Goal: Navigation & Orientation: Find specific page/section

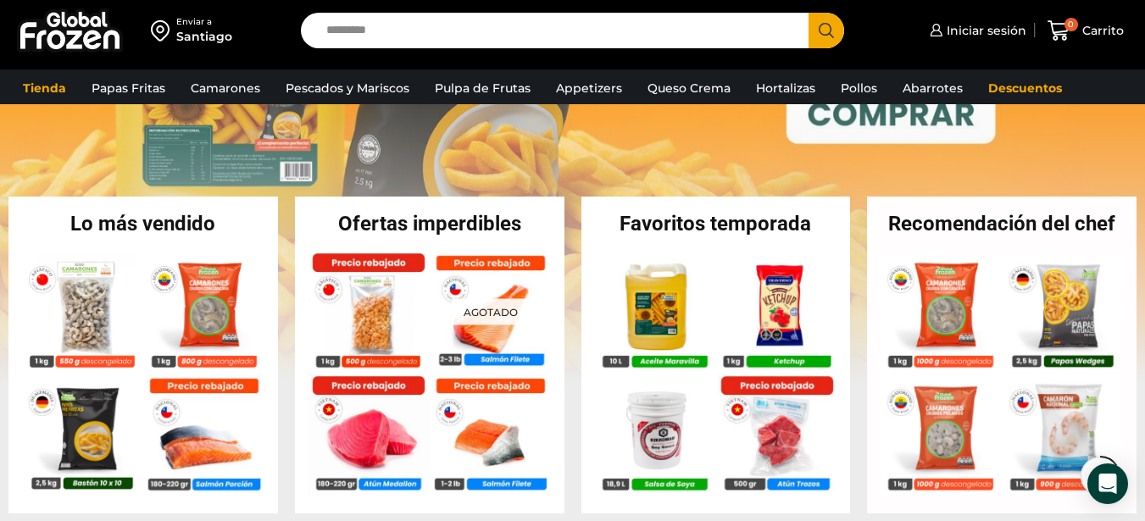
scroll to position [271, 0]
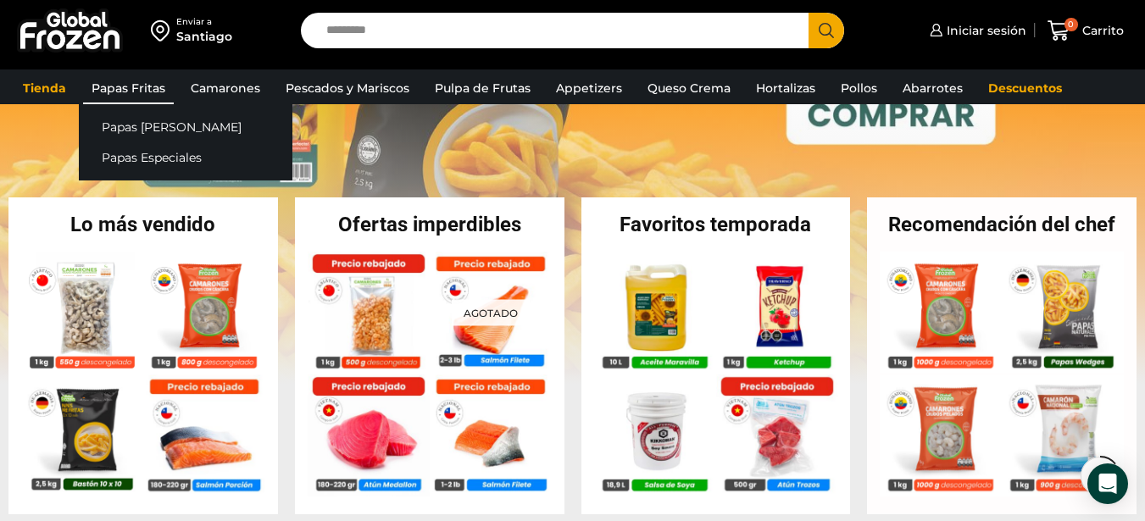
click at [142, 82] on link "Papas Fritas" at bounding box center [128, 88] width 91 height 32
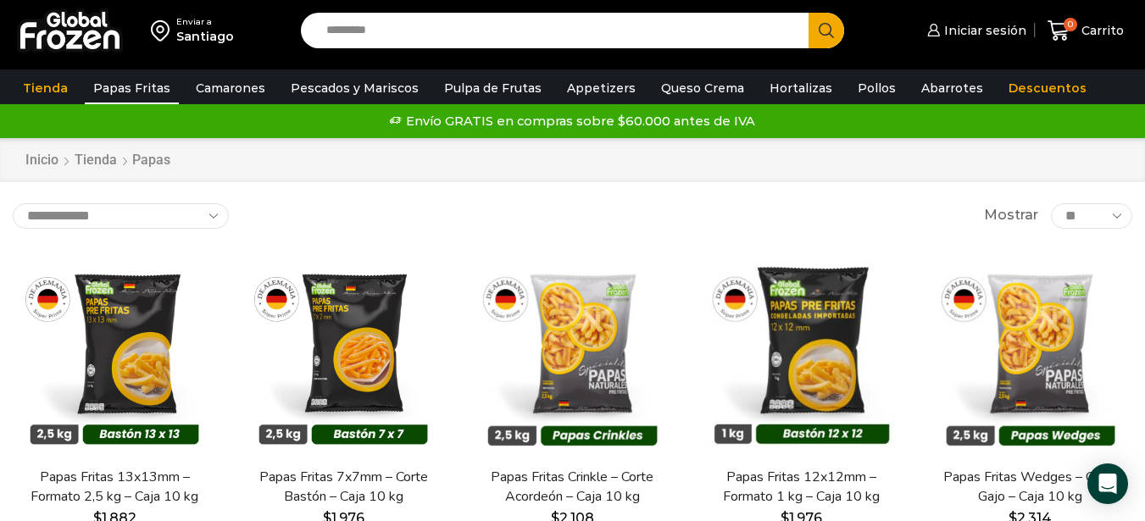
click at [601, 219] on div "**********" at bounding box center [573, 215] width 1120 height 25
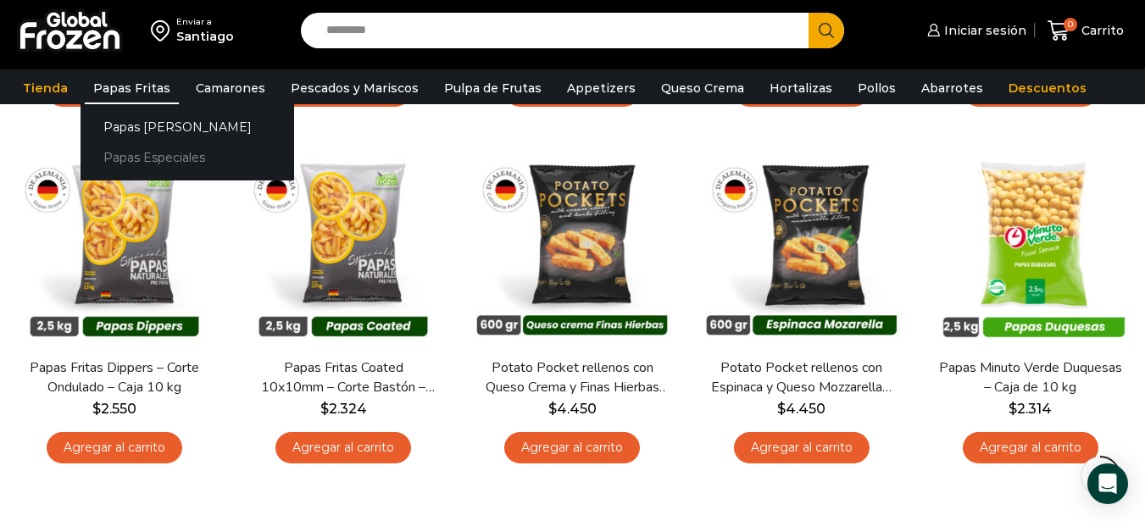
scroll to position [576, 0]
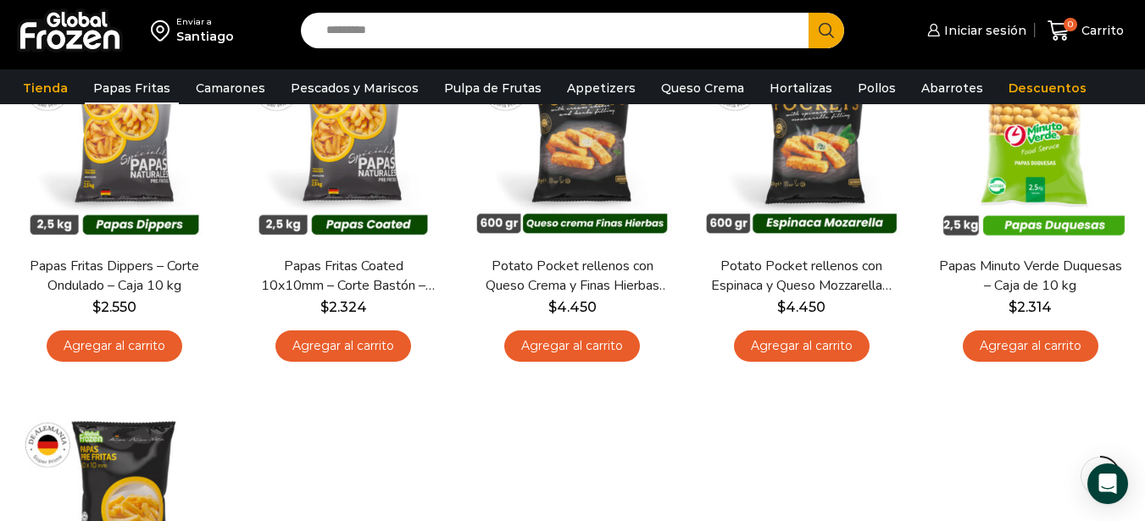
click at [536, 422] on div "En stock Vista Rápida Papas Fritas 13x13mm – Formato 2,5 kg – Caja 10 kg $ 1.88…" at bounding box center [572, 206] width 1145 height 1070
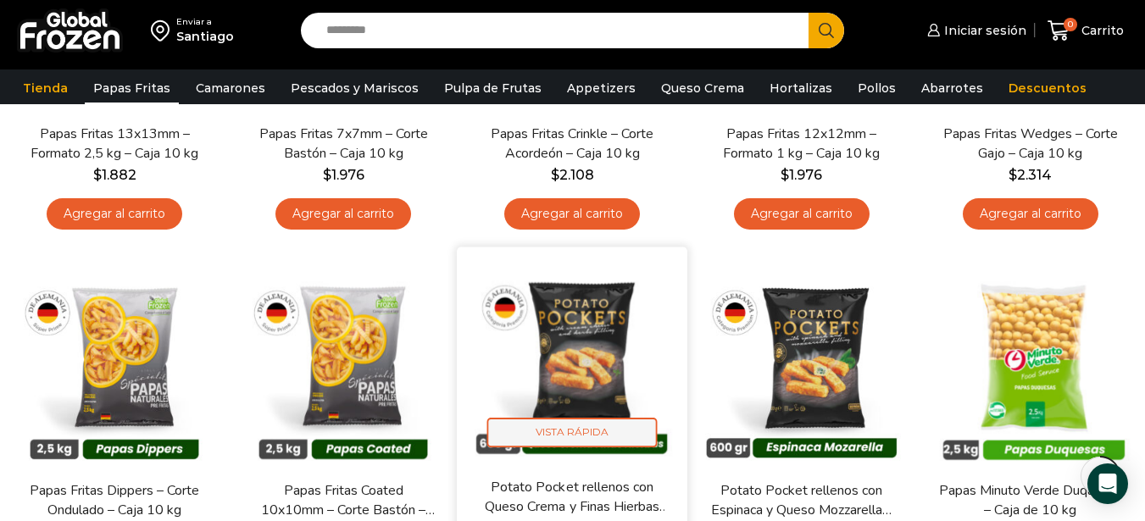
scroll to position [170, 0]
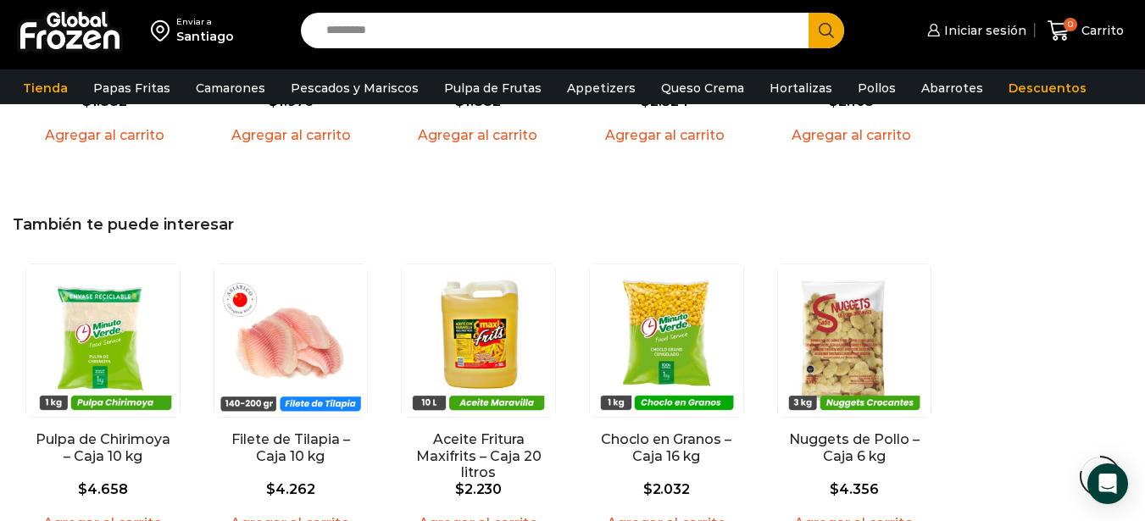
scroll to position [1798, 0]
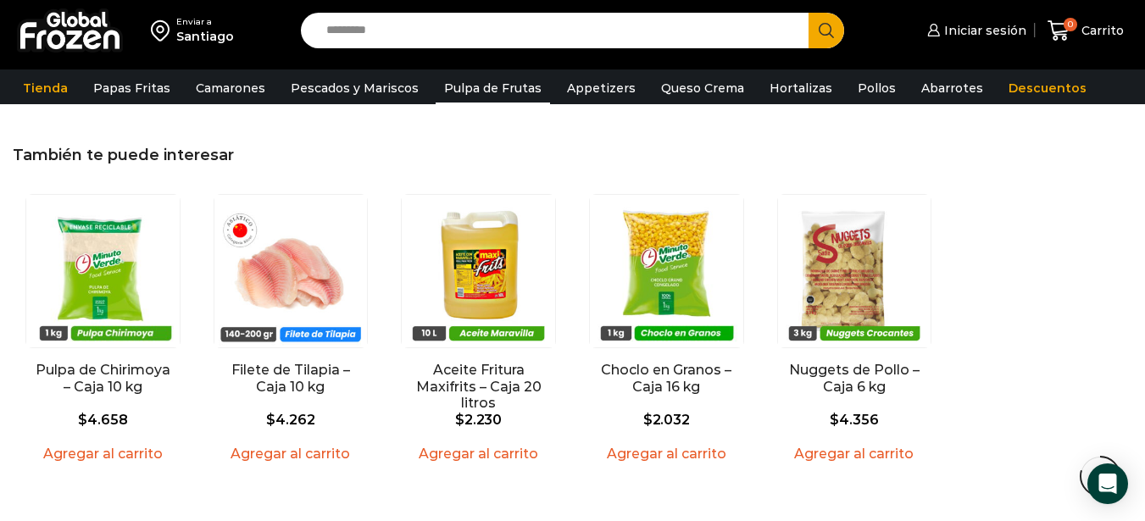
click at [481, 93] on link "Pulpa de Frutas" at bounding box center [493, 88] width 114 height 32
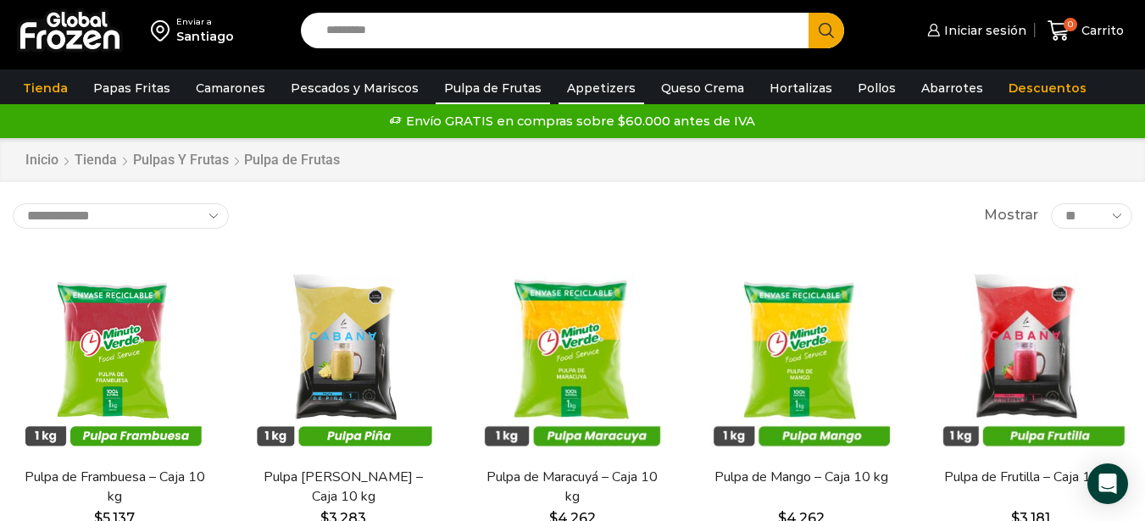
click at [577, 86] on link "Appetizers" at bounding box center [602, 88] width 86 height 32
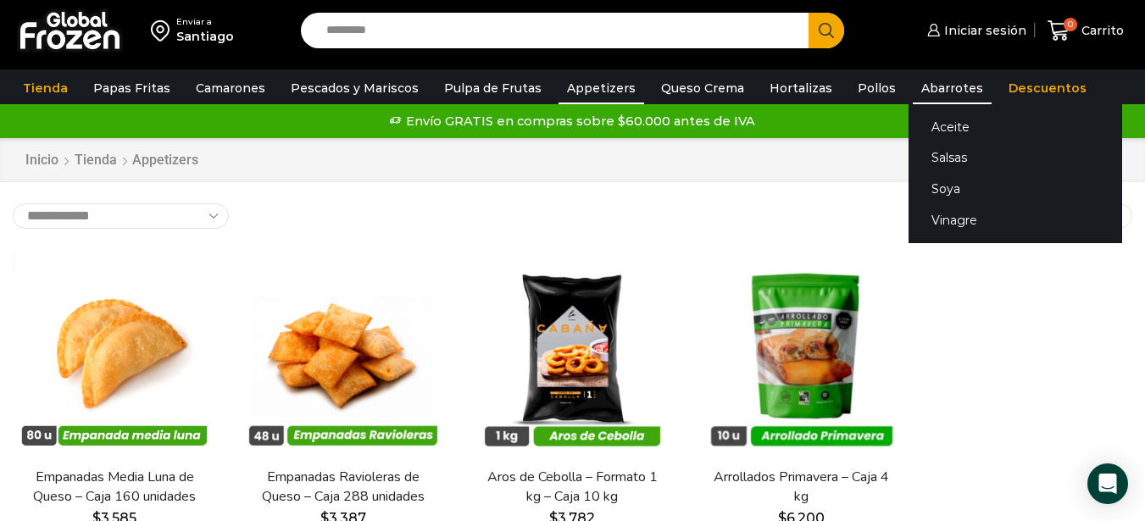
click at [929, 95] on link "Abarrotes" at bounding box center [952, 88] width 79 height 32
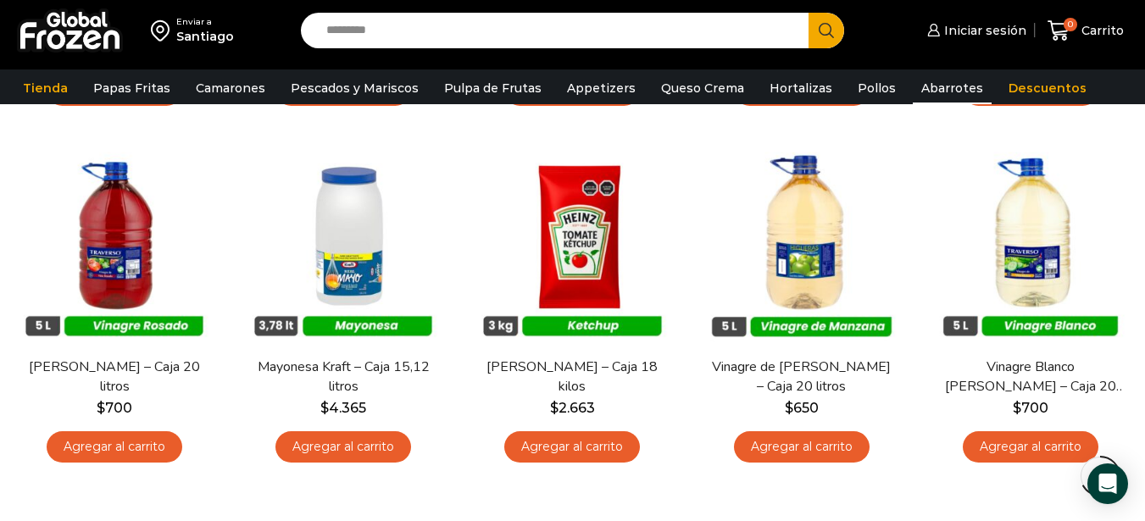
scroll to position [866, 0]
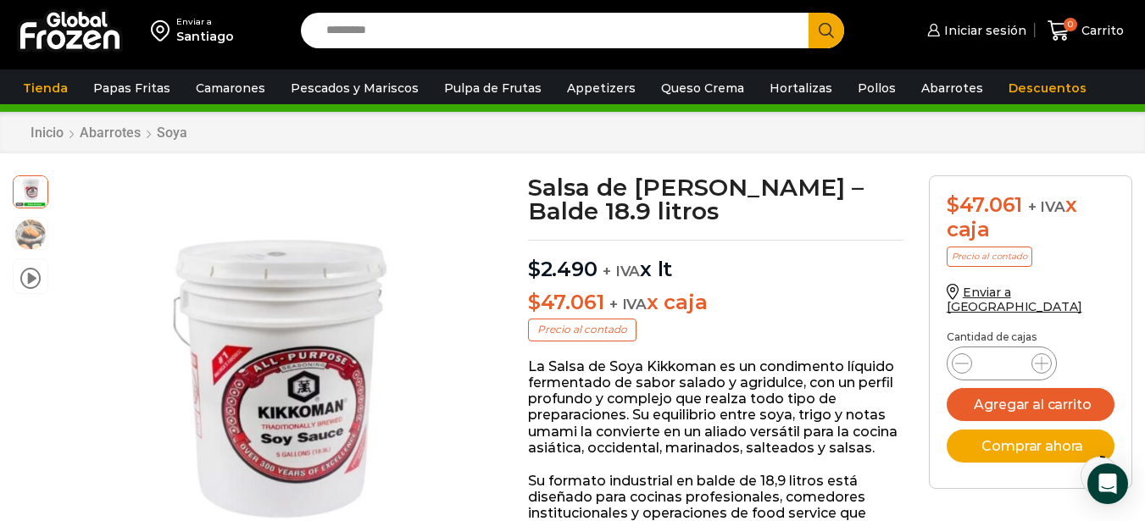
scroll to position [69, 0]
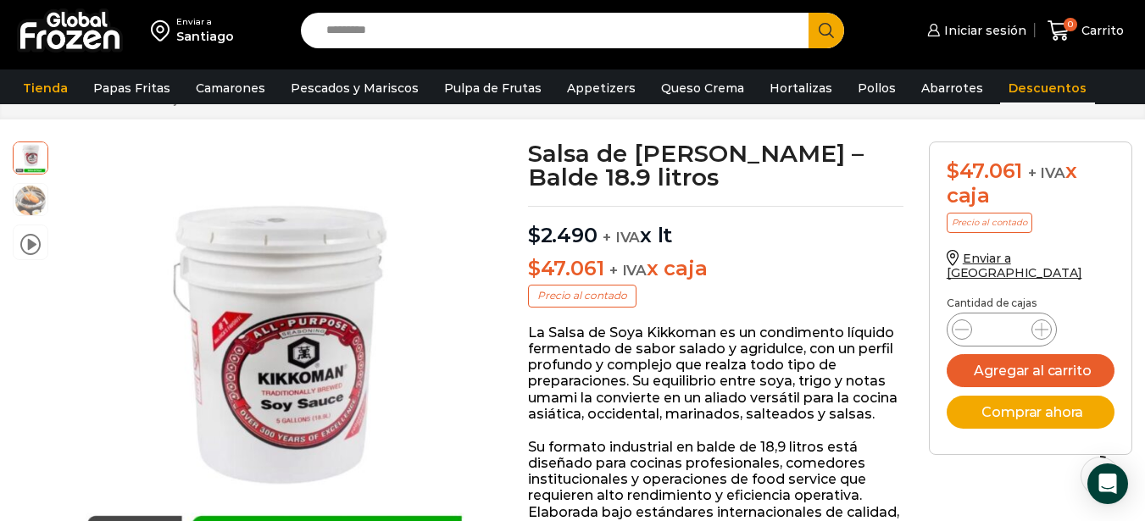
click at [1006, 89] on link "Descuentos" at bounding box center [1047, 88] width 95 height 32
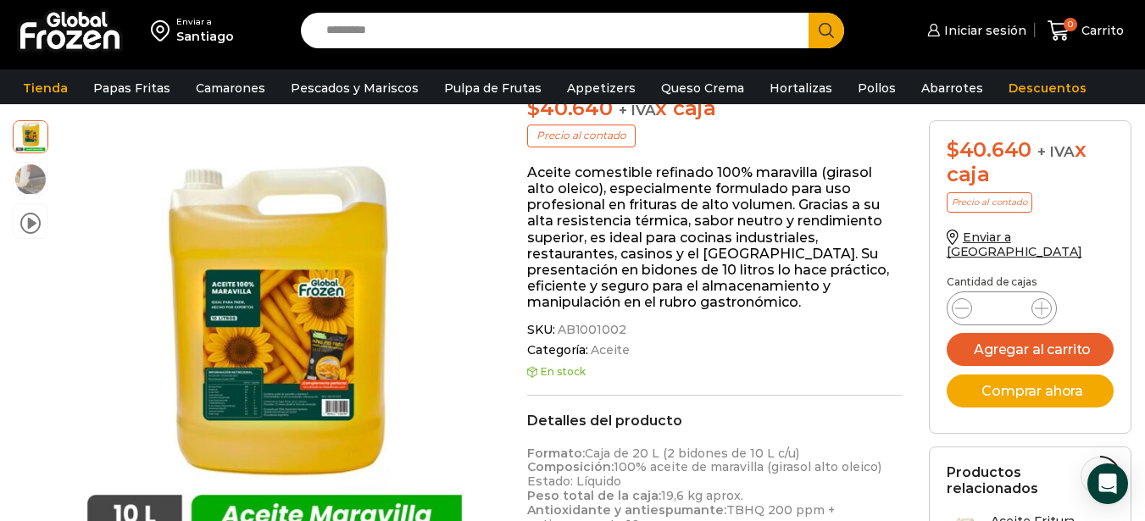
scroll to position [306, 0]
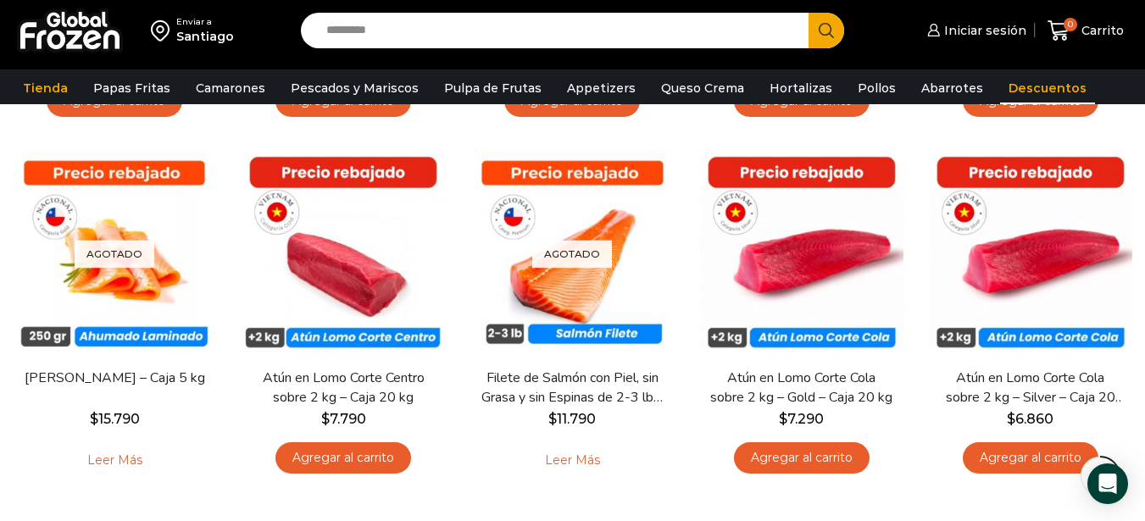
scroll to position [459, 0]
